Goal: Task Accomplishment & Management: Use online tool/utility

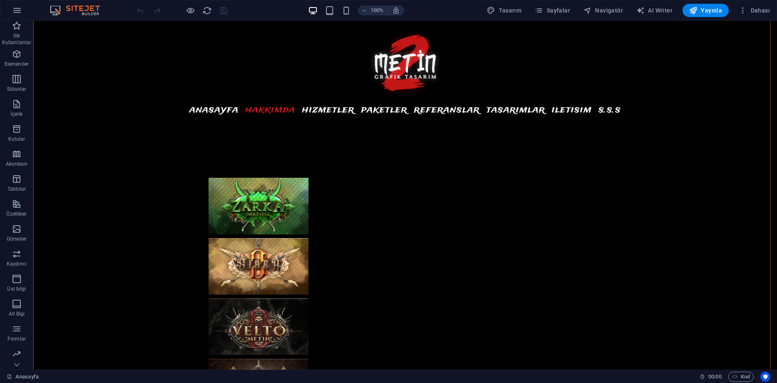
scroll to position [1082, 0]
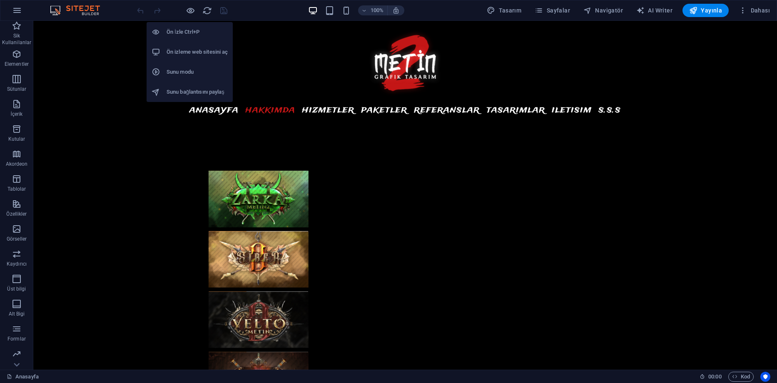
click at [197, 54] on h6 "Ön izleme web sitesini aç" at bounding box center [196, 52] width 61 height 10
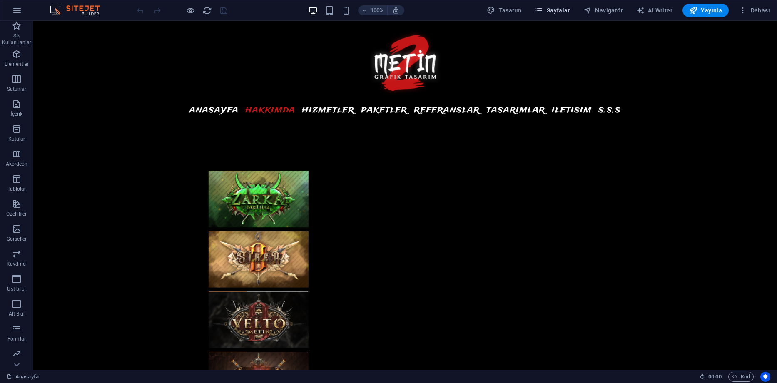
click at [543, 12] on icon "button" at bounding box center [538, 10] width 8 height 8
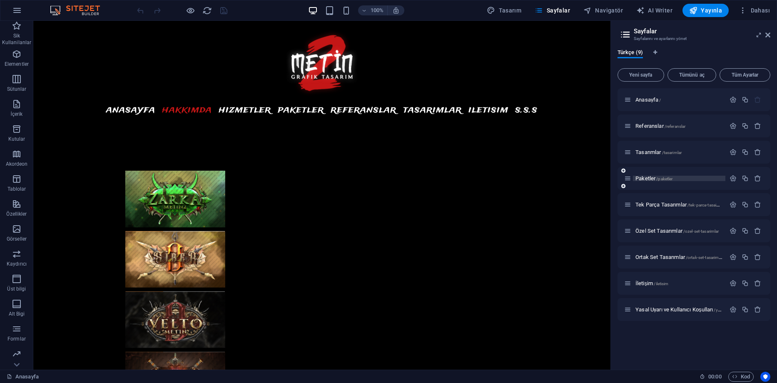
click at [650, 177] on span "Paketler /paketler" at bounding box center [653, 178] width 37 height 6
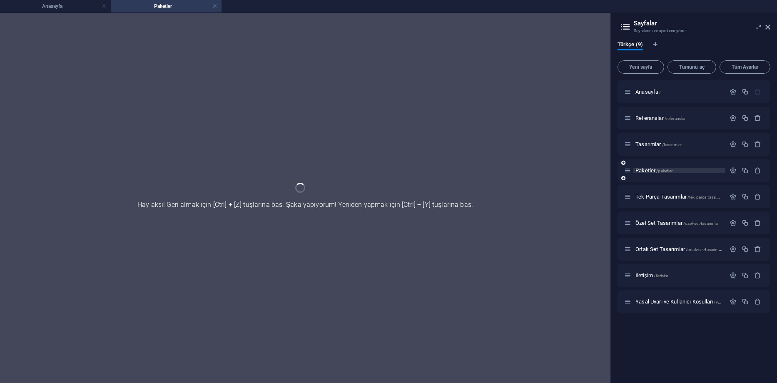
scroll to position [0, 0]
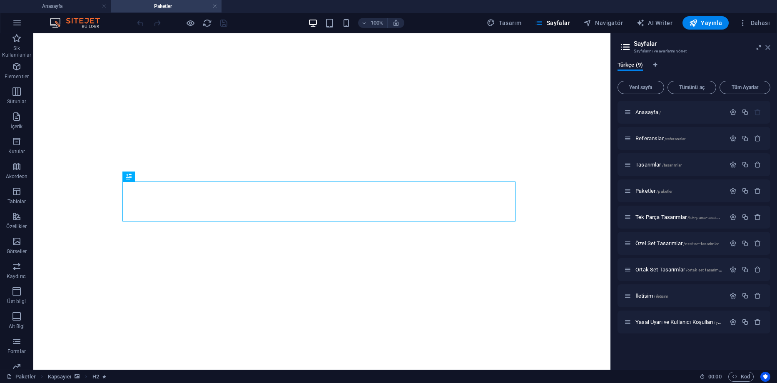
click at [767, 46] on icon at bounding box center [767, 47] width 5 height 7
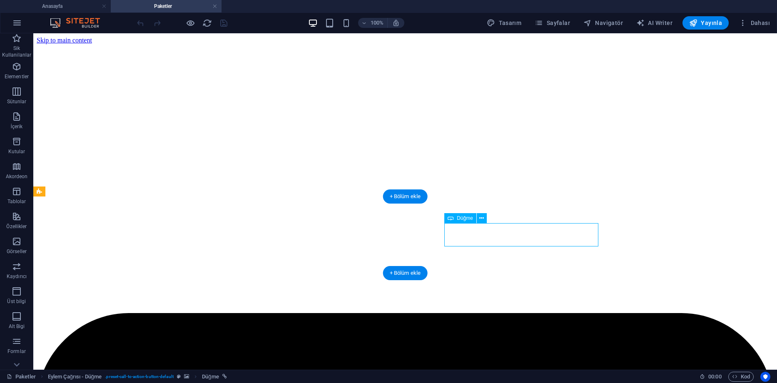
scroll to position [106, 0]
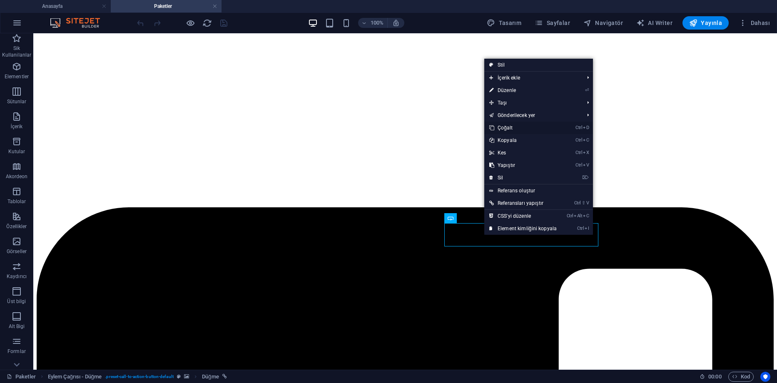
click at [506, 127] on link "Ctrl D Çoğalt" at bounding box center [522, 128] width 77 height 12
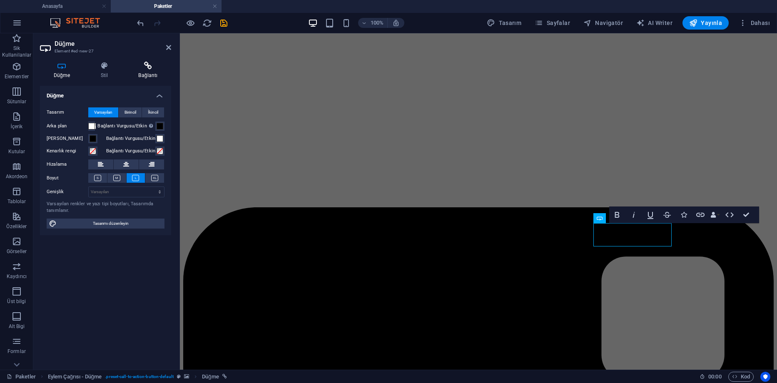
click at [143, 72] on h4 "Bağlantı" at bounding box center [148, 70] width 46 height 17
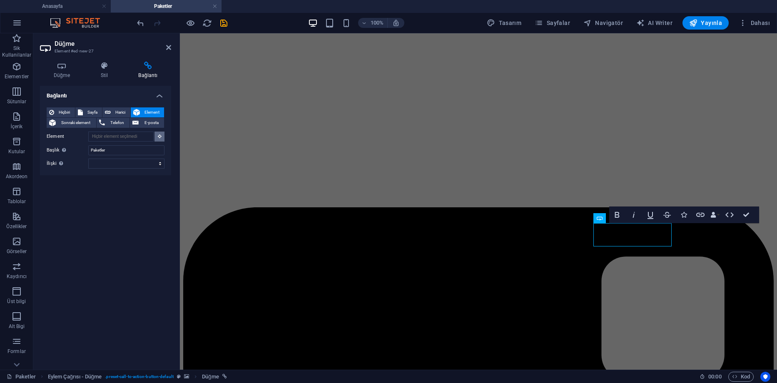
click at [158, 136] on icon at bounding box center [160, 136] width 4 height 4
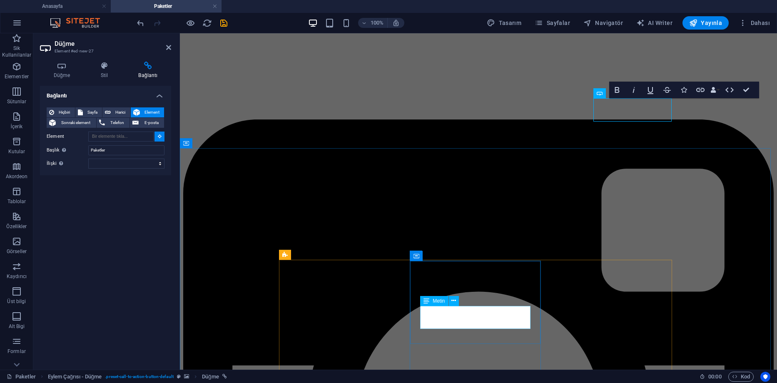
scroll to position [231, 0]
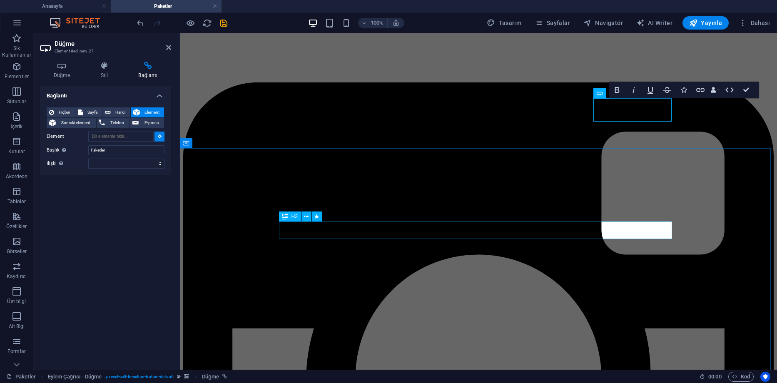
type input "#ed-904757296"
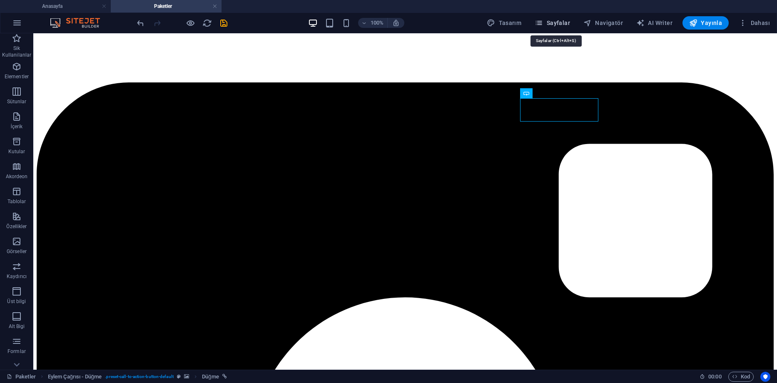
click at [543, 21] on icon "button" at bounding box center [538, 23] width 8 height 8
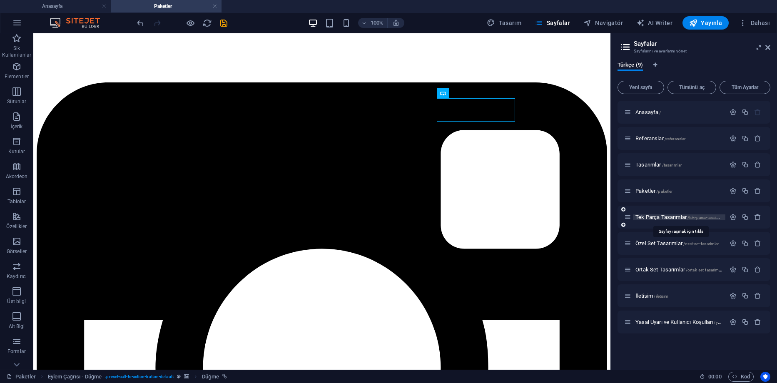
click at [656, 217] on span "Tek Parça Tasarımlar /tek-parca-tasaimlar" at bounding box center [679, 217] width 89 height 6
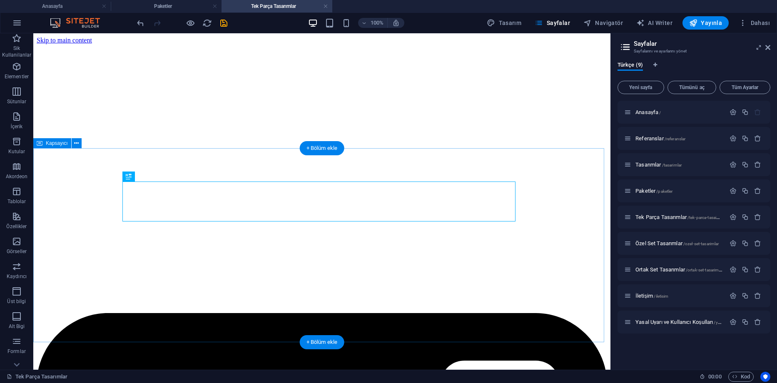
scroll to position [257, 0]
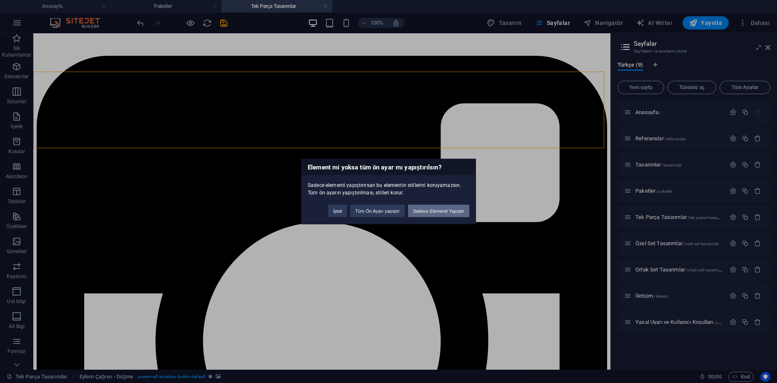
click at [439, 210] on button "Sadece Elementi Yapıştır" at bounding box center [438, 211] width 61 height 12
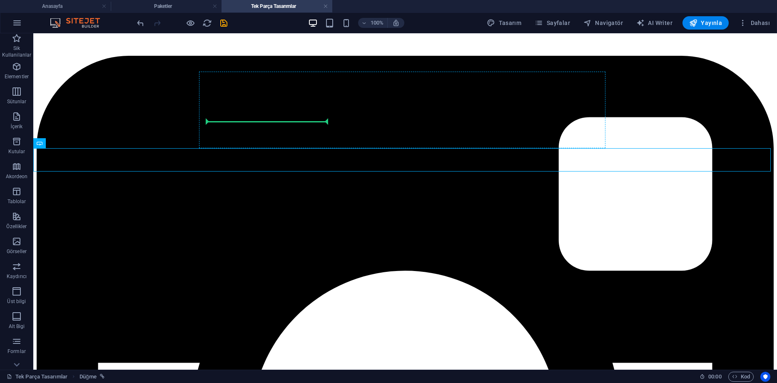
drag, startPoint x: 54, startPoint y: 161, endPoint x: 273, endPoint y: 116, distance: 223.8
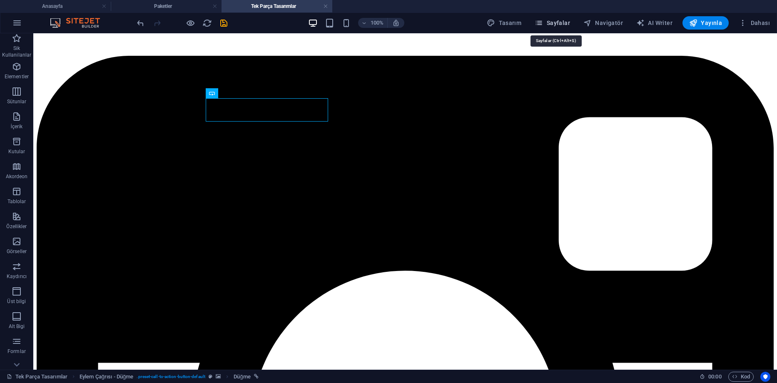
click at [558, 21] on span "Sayfalar" at bounding box center [551, 23] width 35 height 8
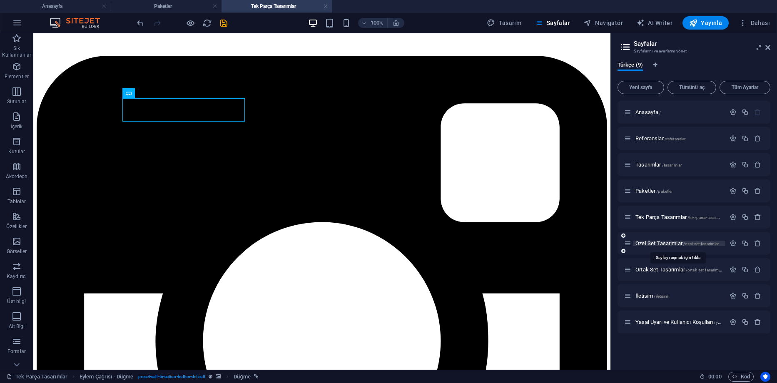
click at [642, 242] on span "Özel Set Tasarımlar /ozel-set-tasarimlar" at bounding box center [676, 243] width 83 height 6
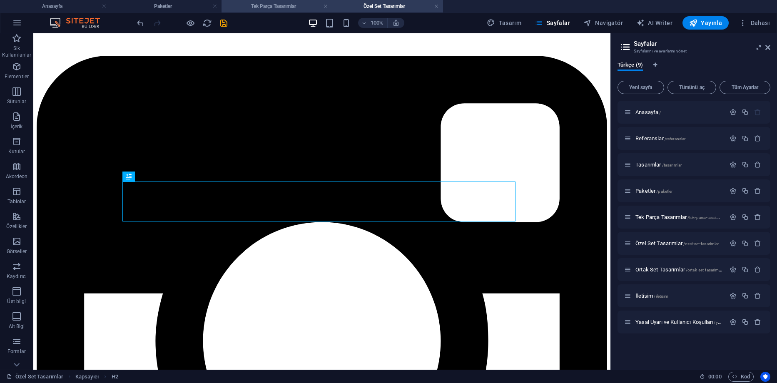
click at [275, 3] on h4 "Tek Parça Tasarımlar" at bounding box center [276, 6] width 111 height 9
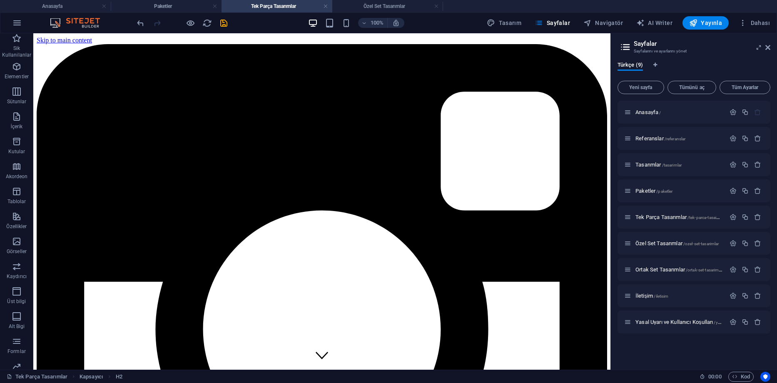
scroll to position [0, 0]
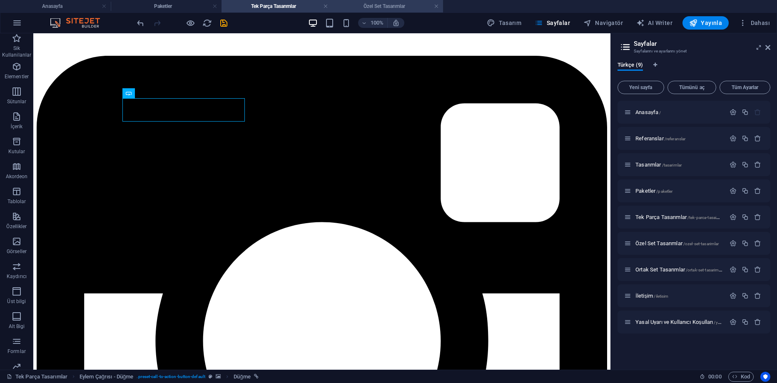
click at [365, 5] on h4 "Özel Set Tasarımlar" at bounding box center [387, 6] width 111 height 9
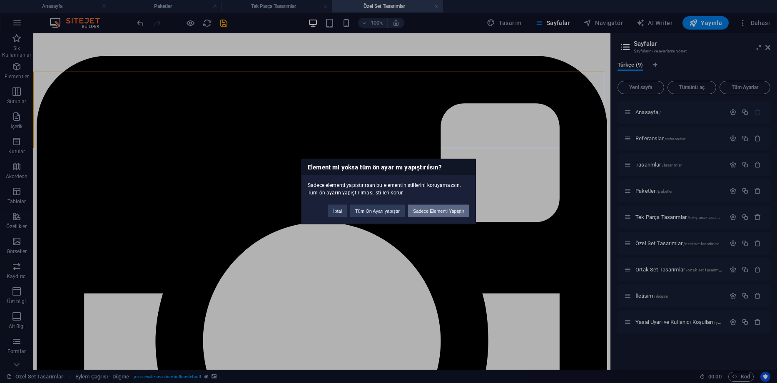
click at [427, 209] on button "Sadece Elementi Yapıştır" at bounding box center [438, 211] width 61 height 12
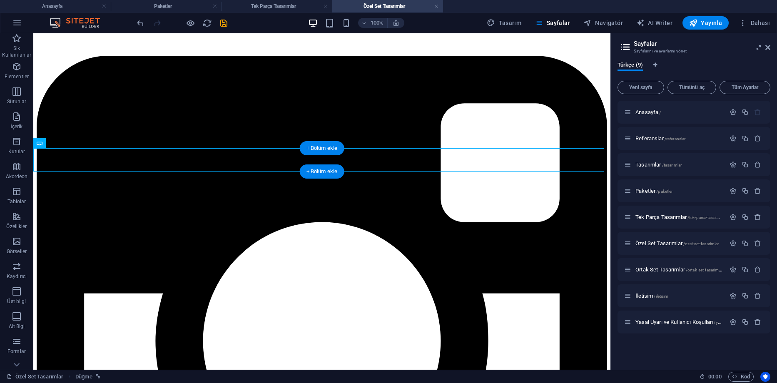
drag, startPoint x: 110, startPoint y: 160, endPoint x: 123, endPoint y: 163, distance: 13.3
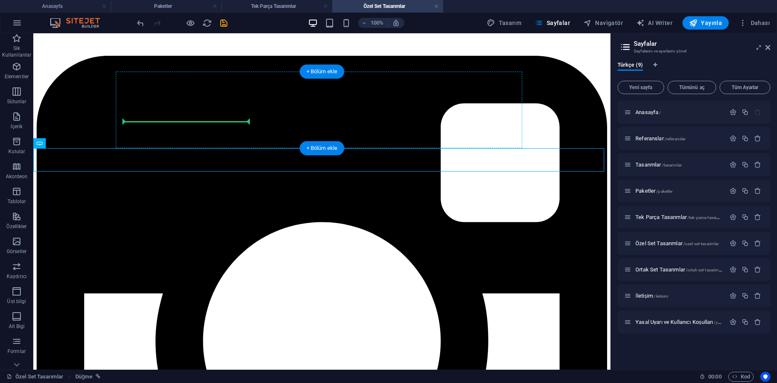
drag, startPoint x: 122, startPoint y: 157, endPoint x: 165, endPoint y: 121, distance: 56.4
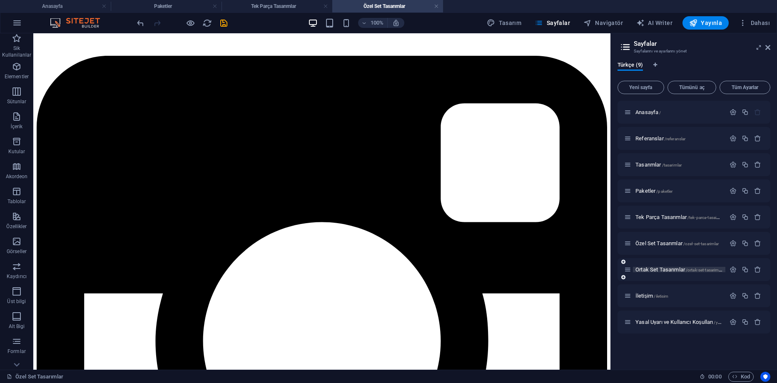
click at [653, 271] on span "Ortak Set Tasarımlar /ortak-set-tasarimlar" at bounding box center [679, 269] width 88 height 6
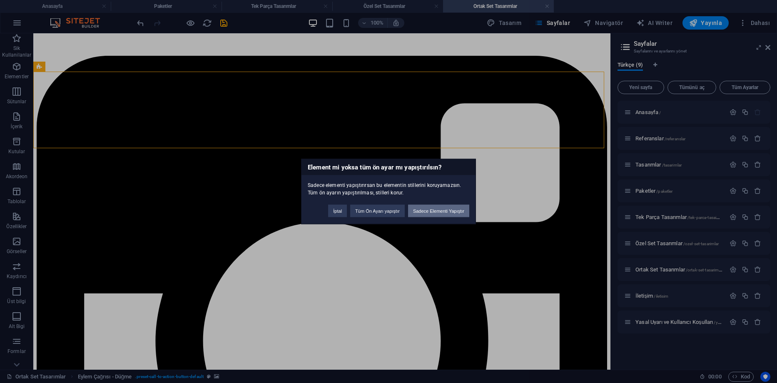
drag, startPoint x: 439, startPoint y: 213, endPoint x: 336, endPoint y: 144, distance: 123.6
click at [439, 213] on button "Sadece Elementi Yapıştır" at bounding box center [438, 211] width 61 height 12
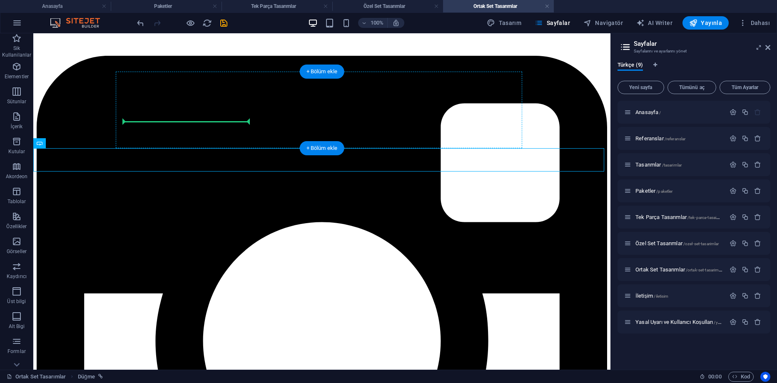
drag, startPoint x: 132, startPoint y: 159, endPoint x: 158, endPoint y: 118, distance: 48.5
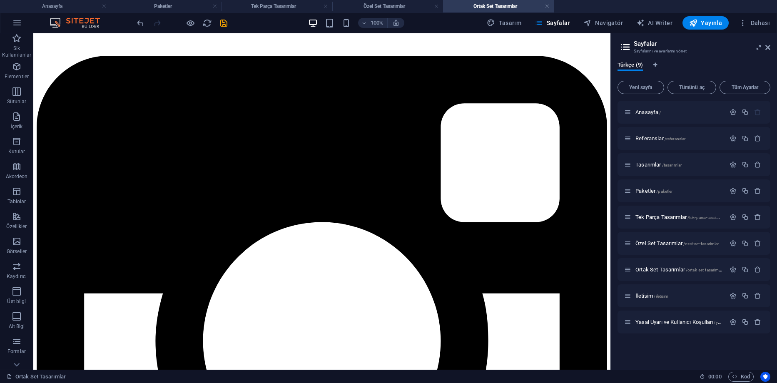
click at [771, 47] on aside "Sayfalar Sayfalarını ve ayarlarını yönet Türkçe (9) Yeni sayfa Tümünü aç Tüm Ay…" at bounding box center [693, 201] width 166 height 336
click at [767, 49] on icon at bounding box center [767, 47] width 5 height 7
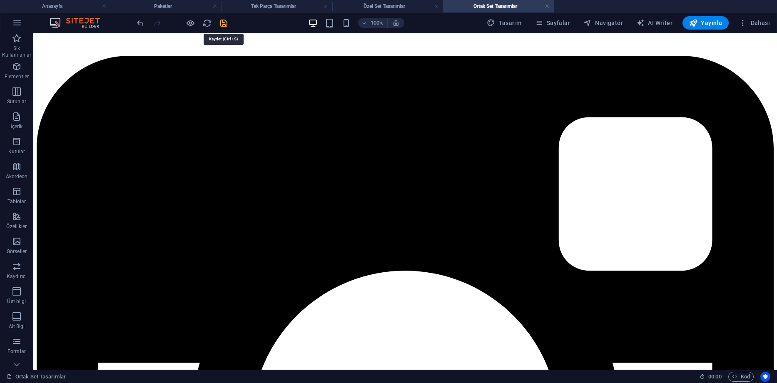
click at [223, 27] on icon "save" at bounding box center [224, 23] width 10 height 10
click at [547, 3] on link at bounding box center [546, 6] width 5 height 8
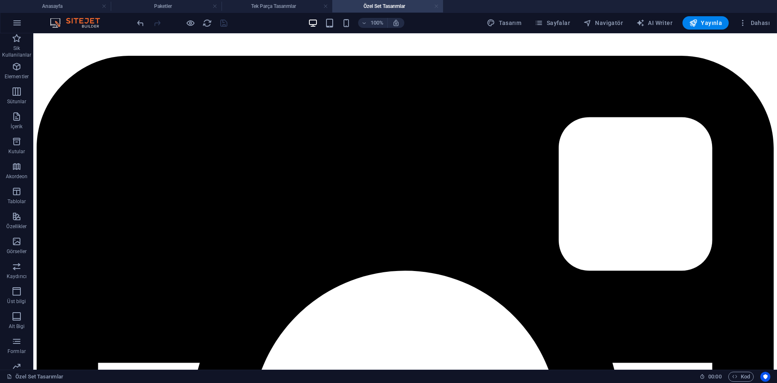
click at [437, 6] on link at bounding box center [436, 6] width 5 height 8
click at [325, 6] on link at bounding box center [325, 6] width 5 height 8
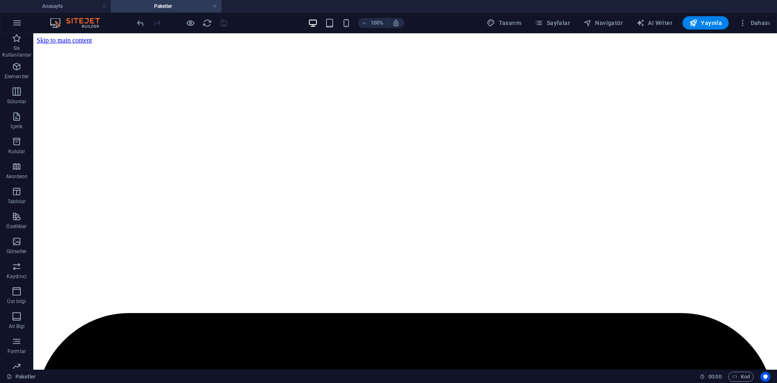
scroll to position [231, 0]
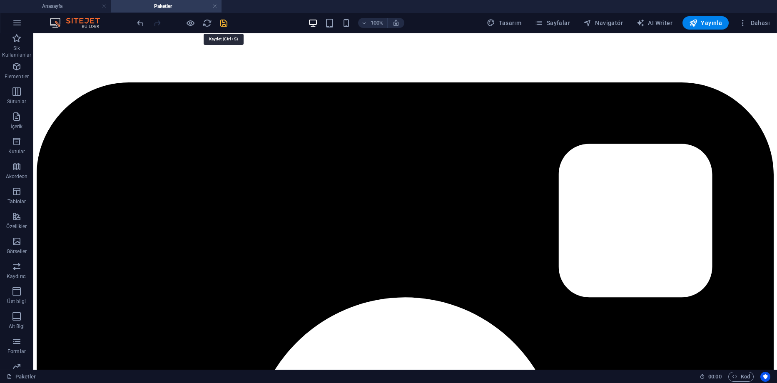
click at [226, 24] on icon "save" at bounding box center [224, 23] width 10 height 10
